Goal: Find specific page/section: Find specific page/section

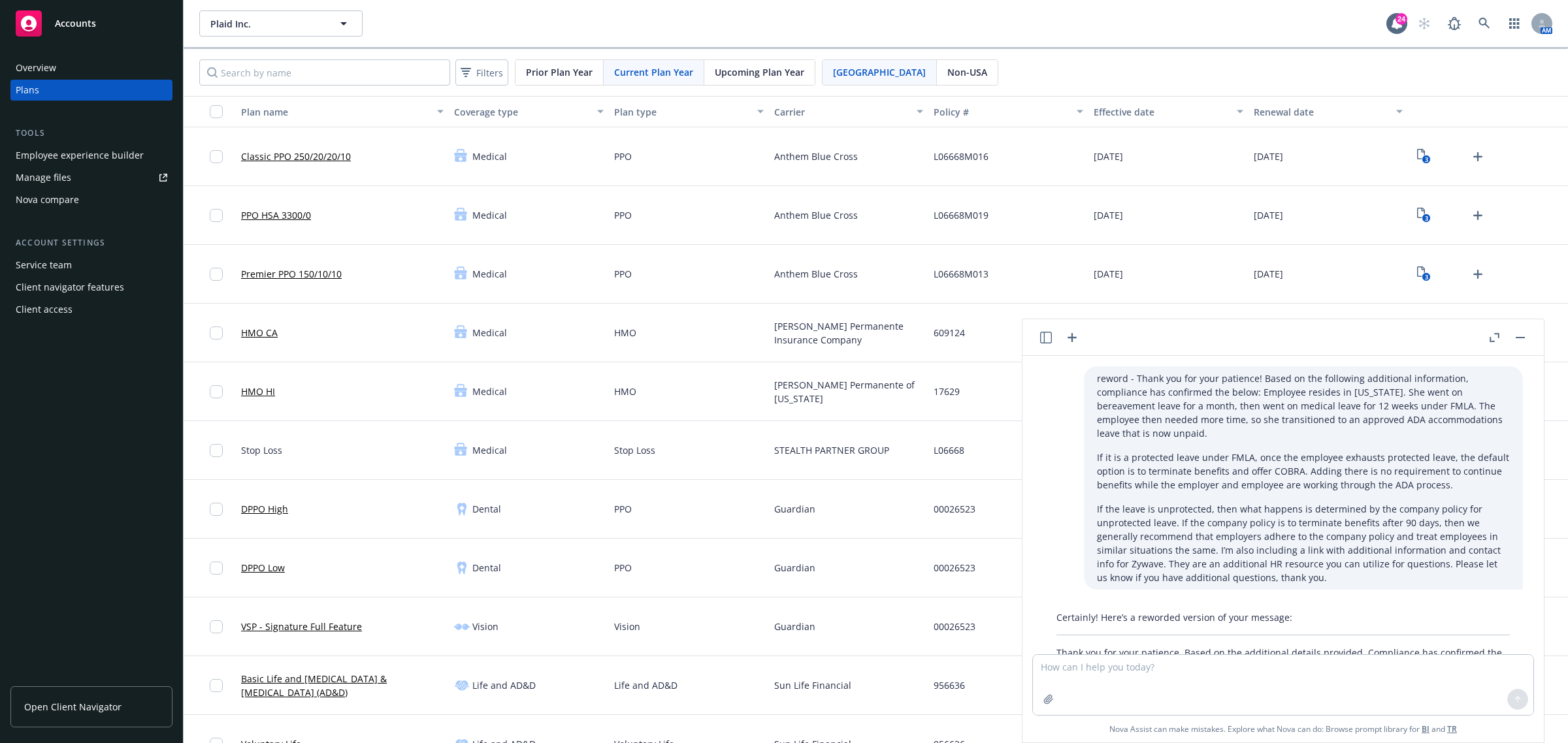
scroll to position [426, 0]
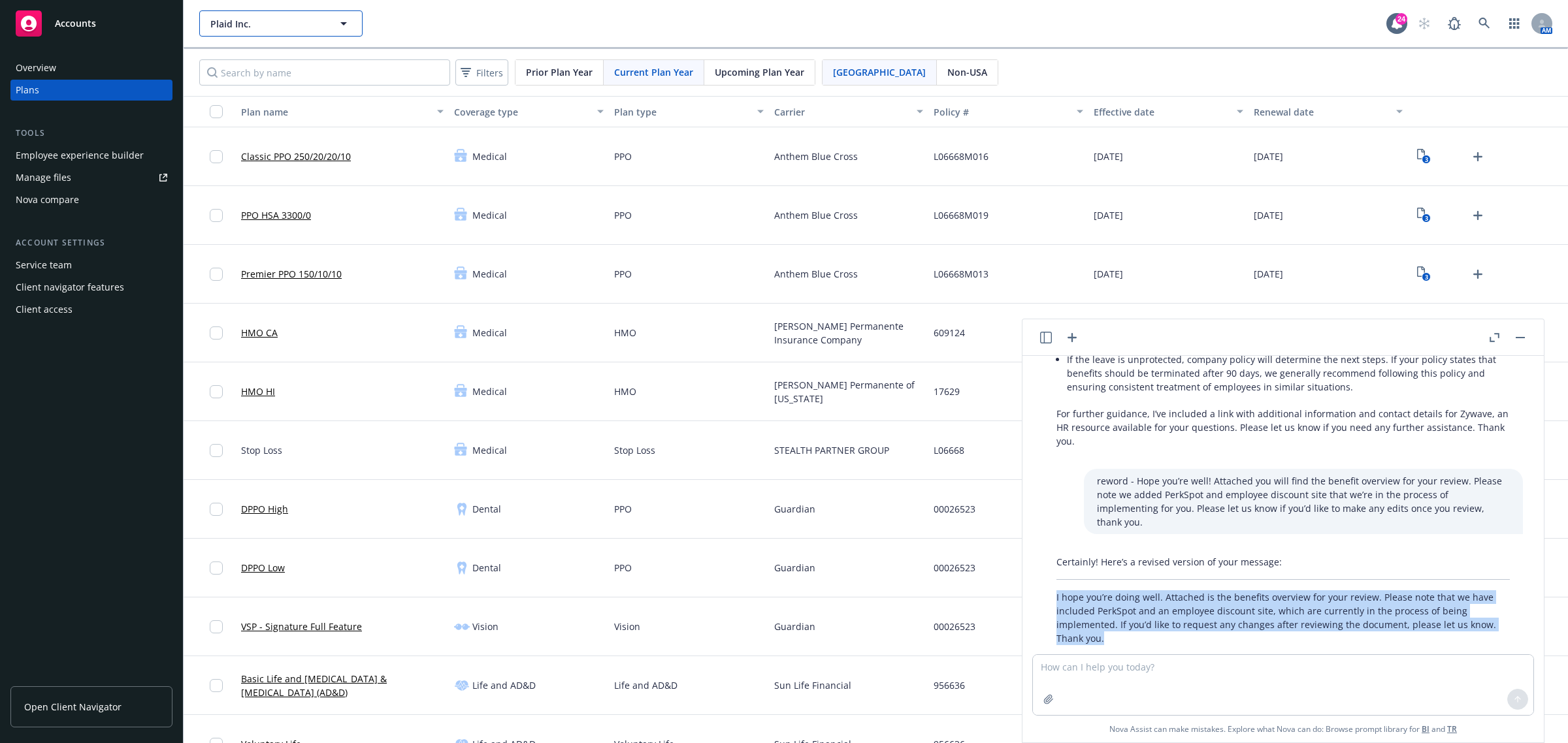
click at [275, 17] on span "Plaid Inc." at bounding box center [266, 23] width 113 height 14
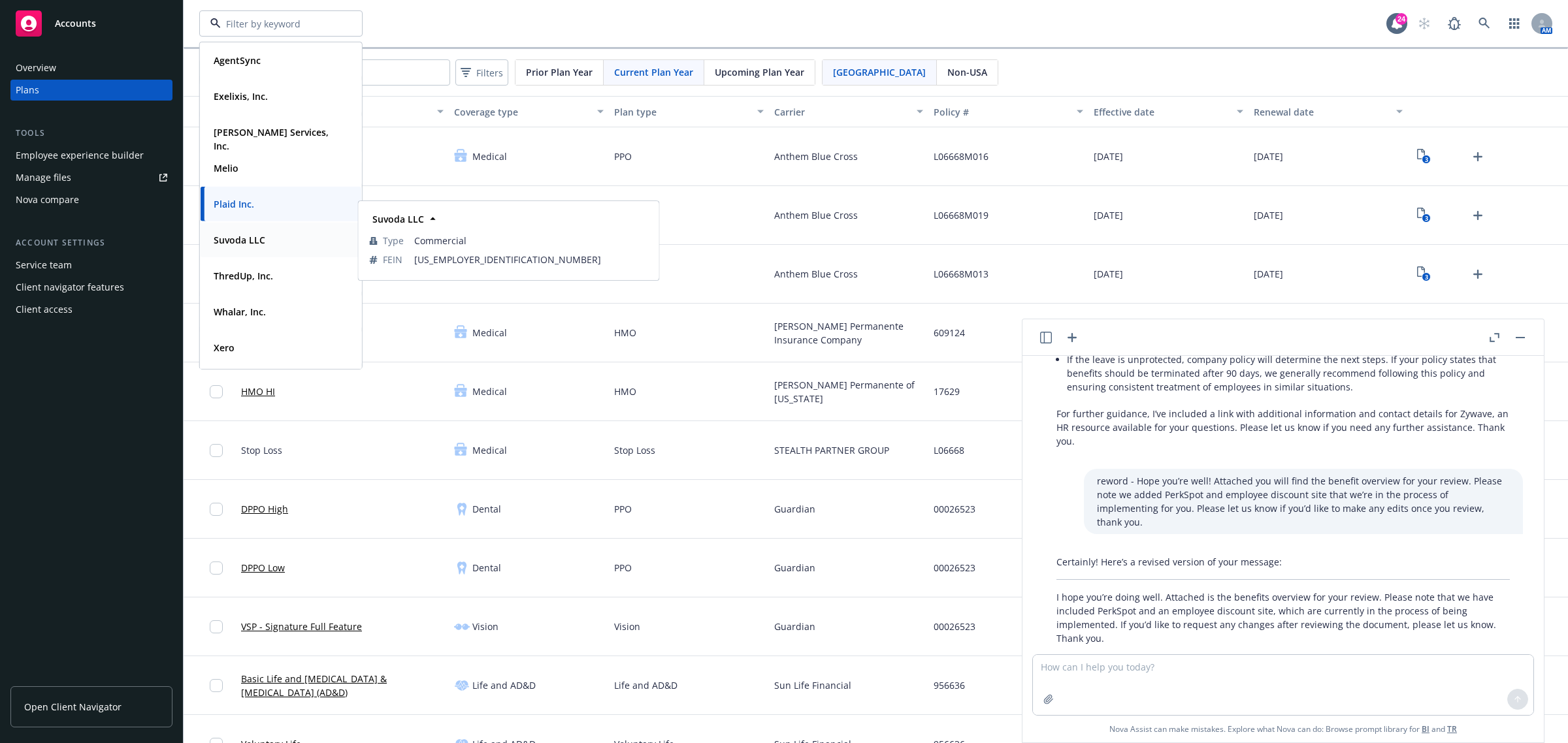
drag, startPoint x: 265, startPoint y: 240, endPoint x: 432, endPoint y: 259, distance: 168.1
click at [265, 239] on div "Suvoda LLC" at bounding box center [238, 240] width 60 height 19
